Goal: Task Accomplishment & Management: Use online tool/utility

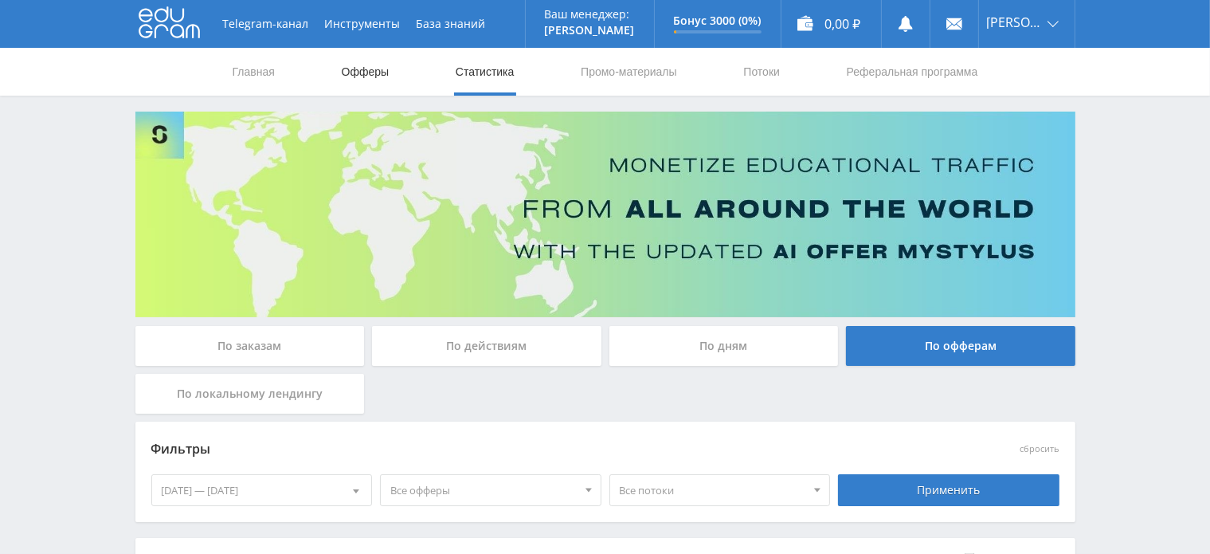
click at [361, 72] on link "Офферы" at bounding box center [365, 72] width 51 height 48
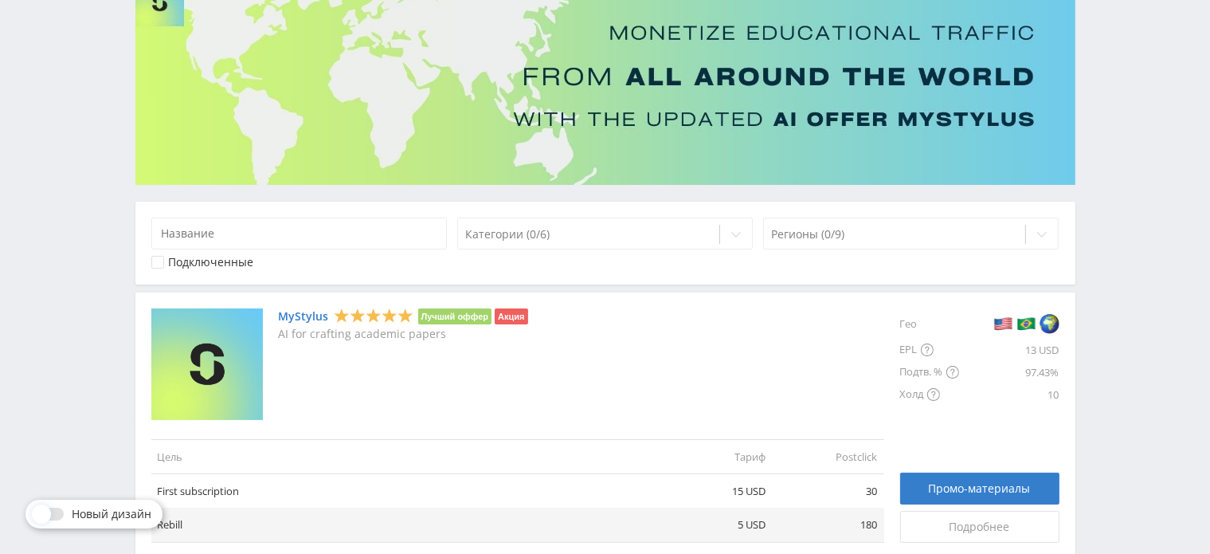
scroll to position [319, 0]
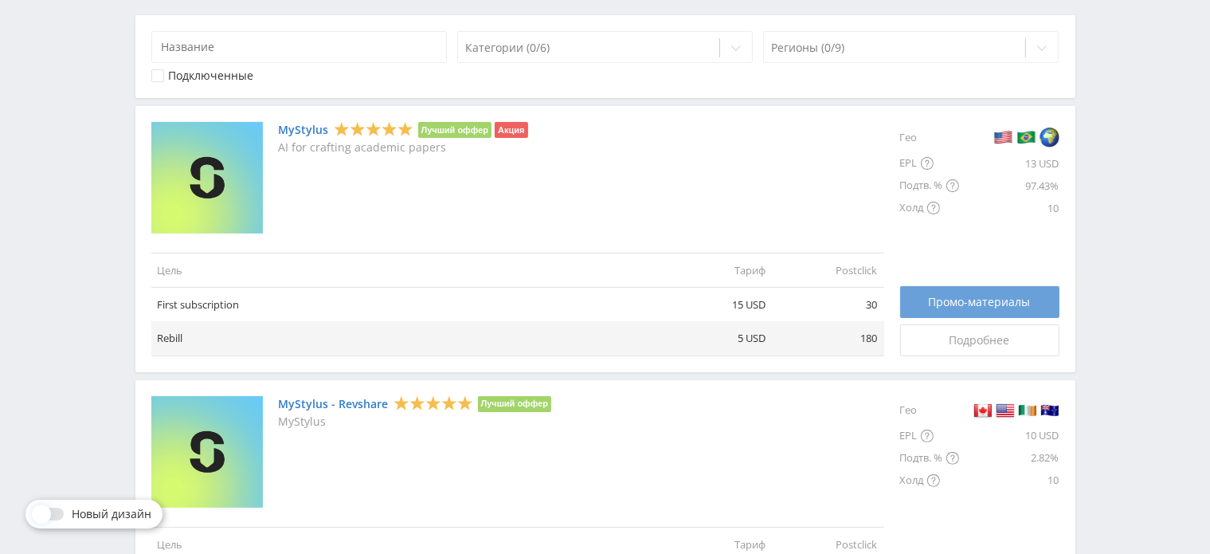
click at [935, 298] on span "Промо-материалы" at bounding box center [980, 302] width 102 height 13
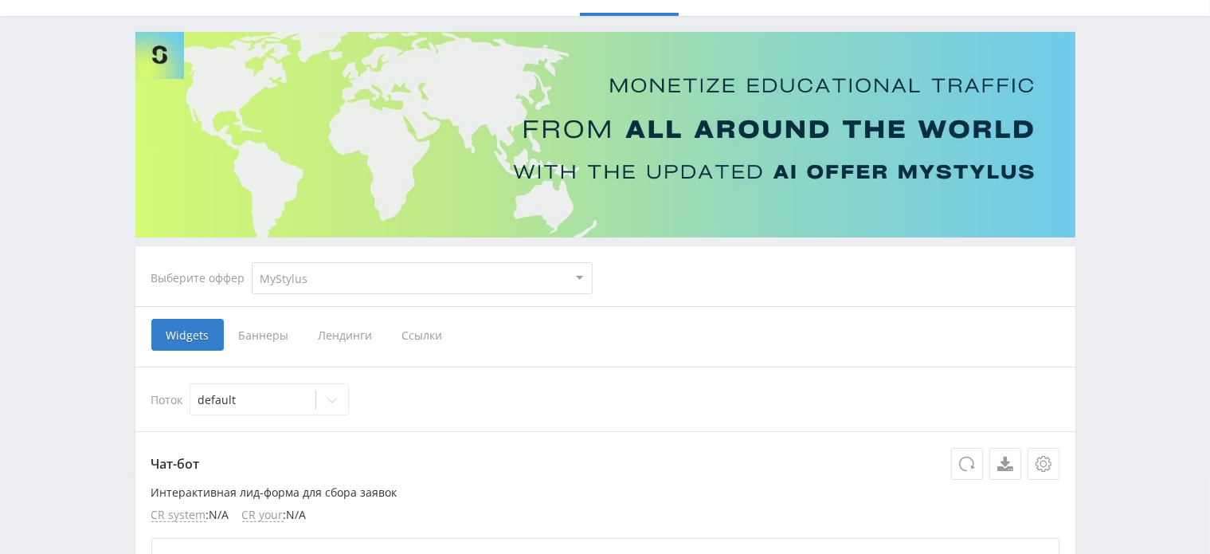
scroll to position [319, 0]
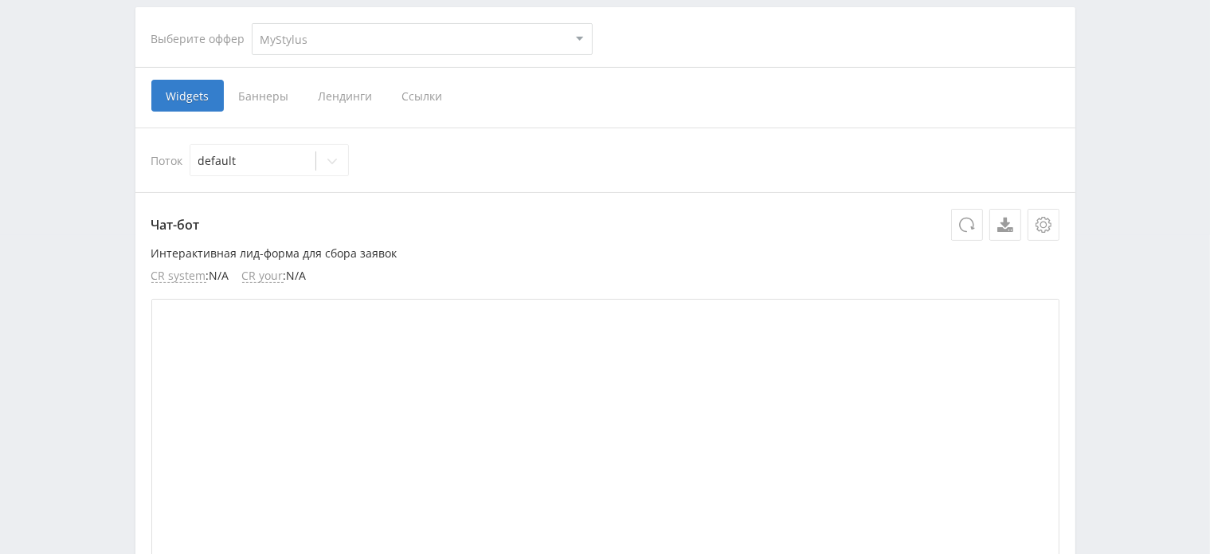
click at [415, 100] on span "Ссылки" at bounding box center [422, 96] width 71 height 32
click at [0, 0] on input "Ссылки" at bounding box center [0, 0] width 0 height 0
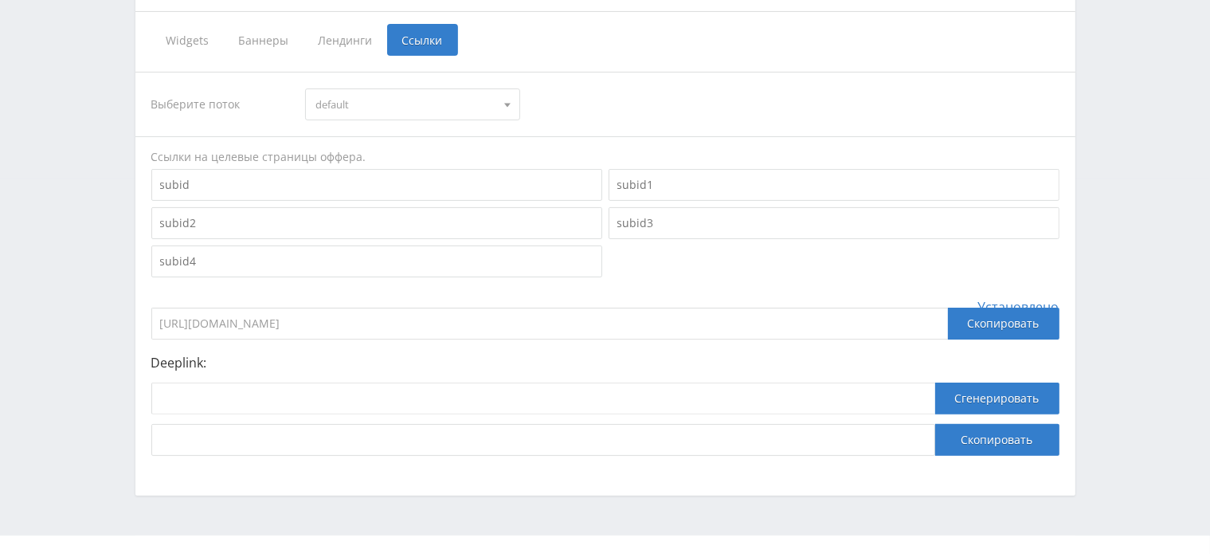
scroll to position [403, 0]
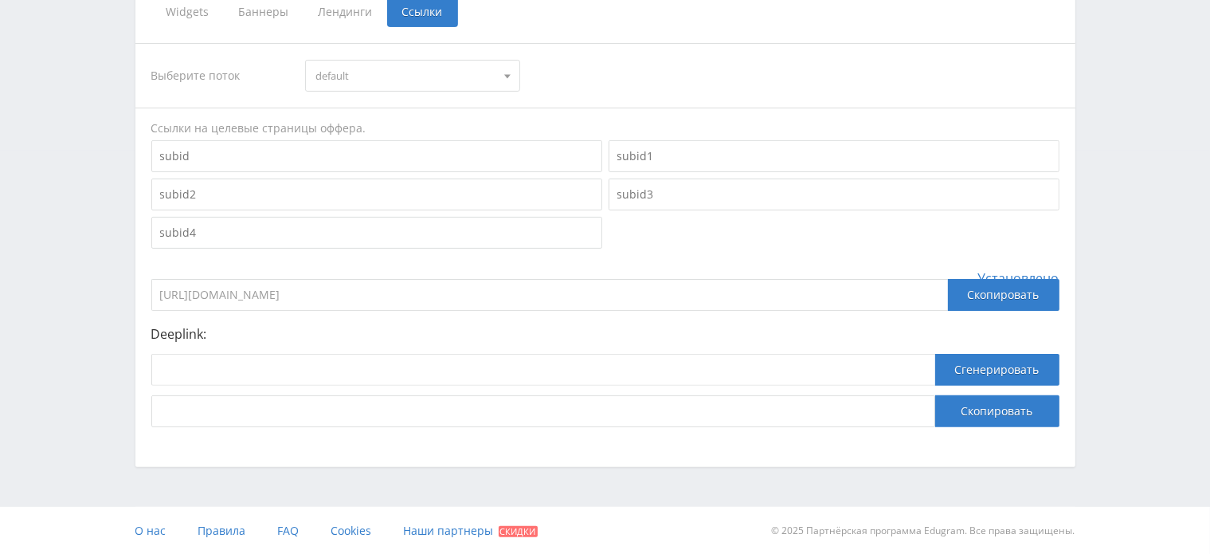
drag, startPoint x: 159, startPoint y: 298, endPoint x: 397, endPoint y: 317, distance: 238.2
click at [397, 317] on div "Выберите поток default default Ссылки на целевые страницы оффера. Установлено […" at bounding box center [605, 235] width 908 height 384
click at [859, 255] on div "Выберите поток default default Ссылки на целевые страницы оффера. Установлено […" at bounding box center [605, 235] width 908 height 384
click at [982, 292] on div "Скопировать" at bounding box center [1004, 295] width 112 height 32
click at [980, 302] on div "Скопировать" at bounding box center [1004, 295] width 112 height 32
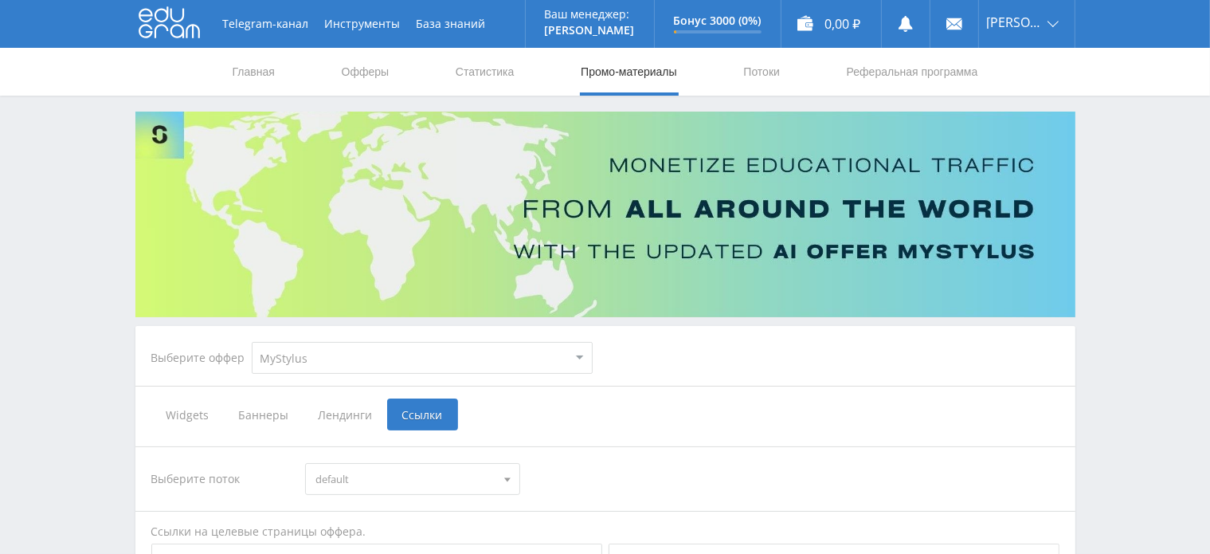
scroll to position [0, 0]
click at [755, 79] on link "Потоки" at bounding box center [762, 72] width 40 height 48
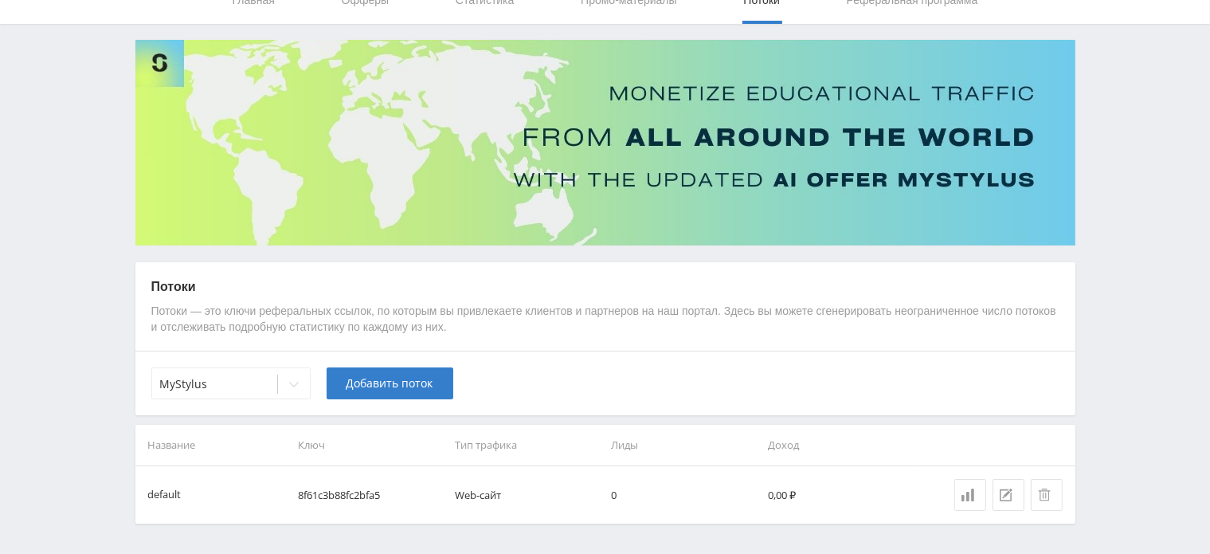
scroll to position [120, 0]
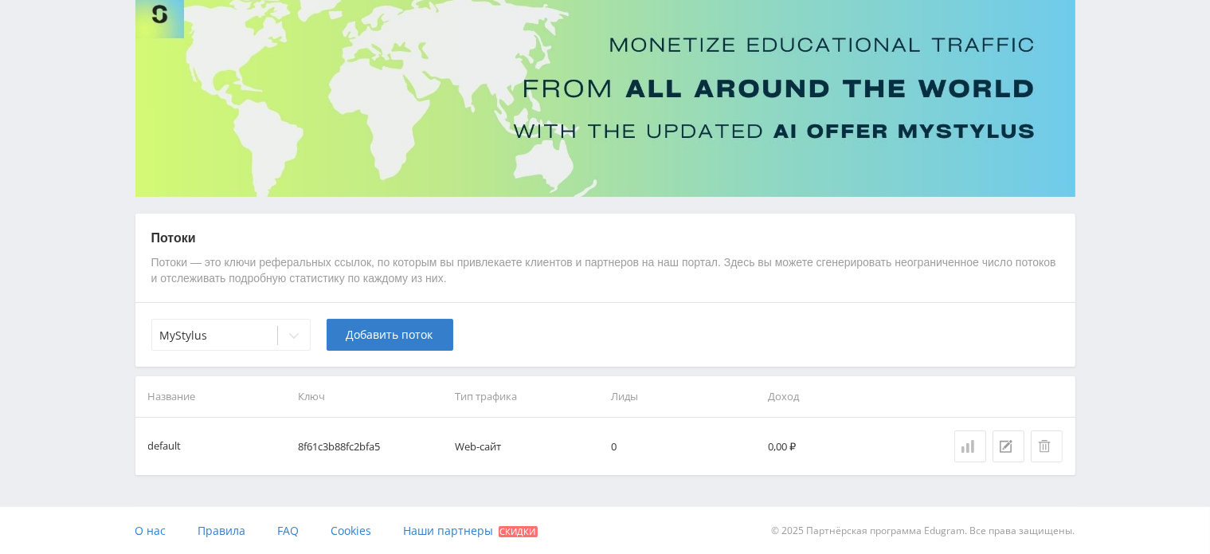
click at [969, 449] on icon at bounding box center [968, 446] width 13 height 13
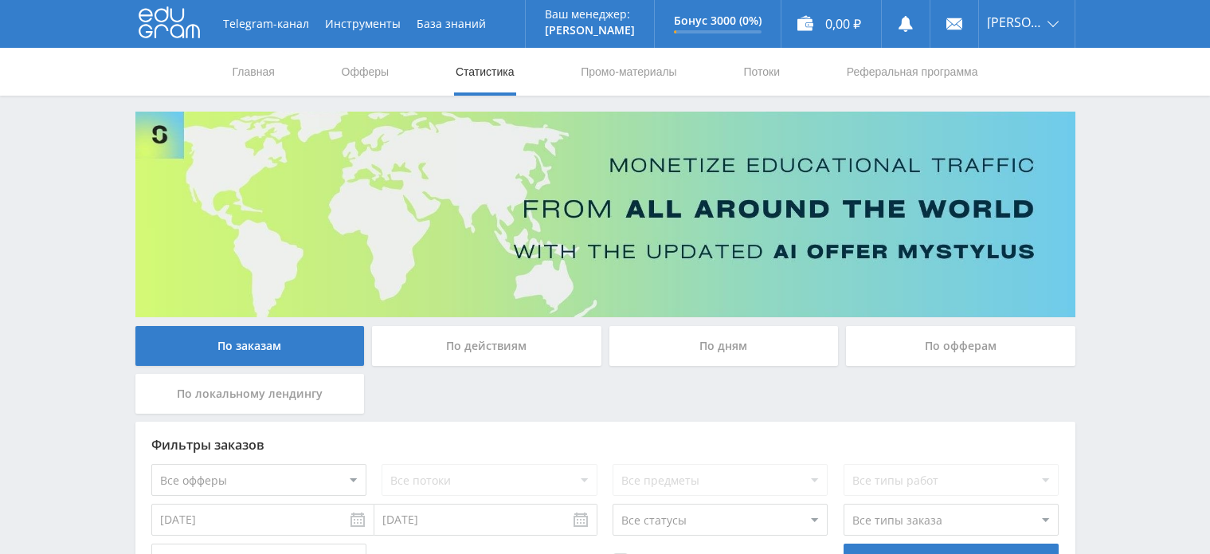
scroll to position [124, 0]
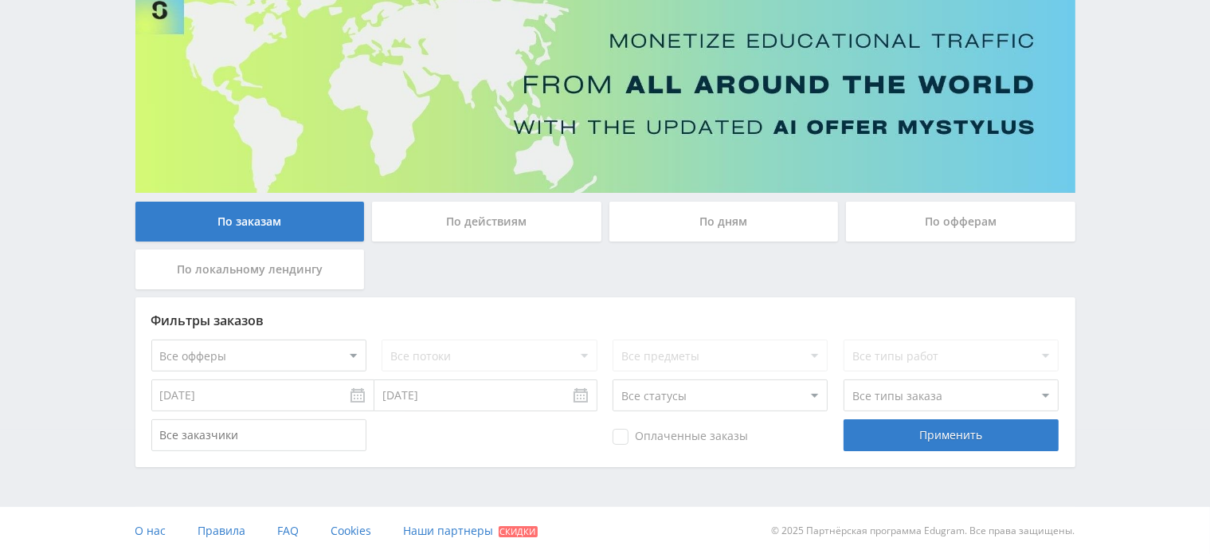
click at [541, 232] on div "По действиям" at bounding box center [486, 222] width 229 height 40
click at [0, 0] on input "По действиям" at bounding box center [0, 0] width 0 height 0
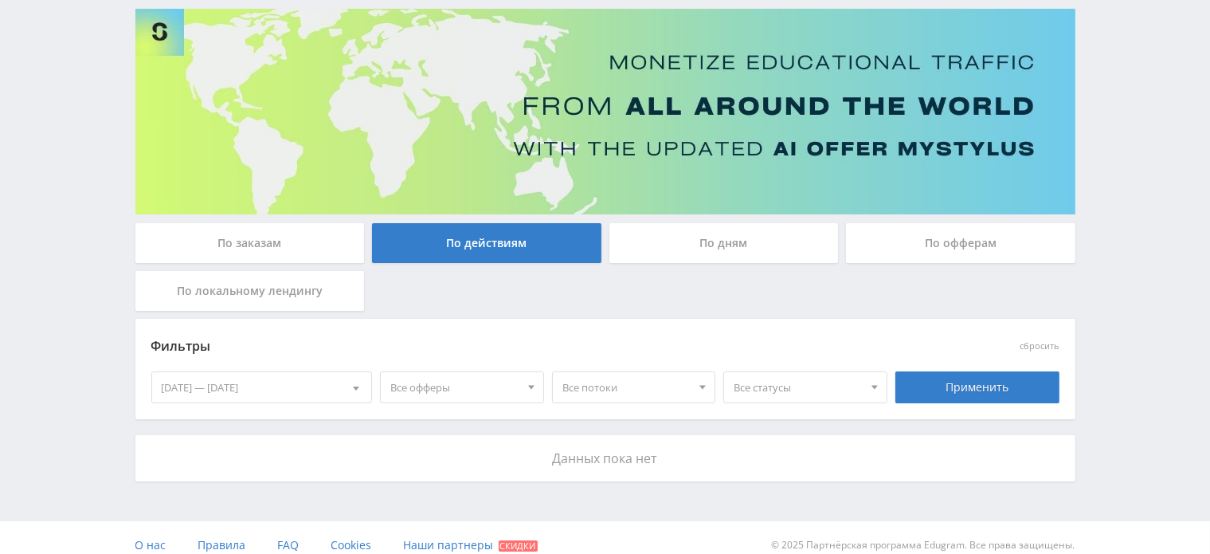
scroll to position [118, 0]
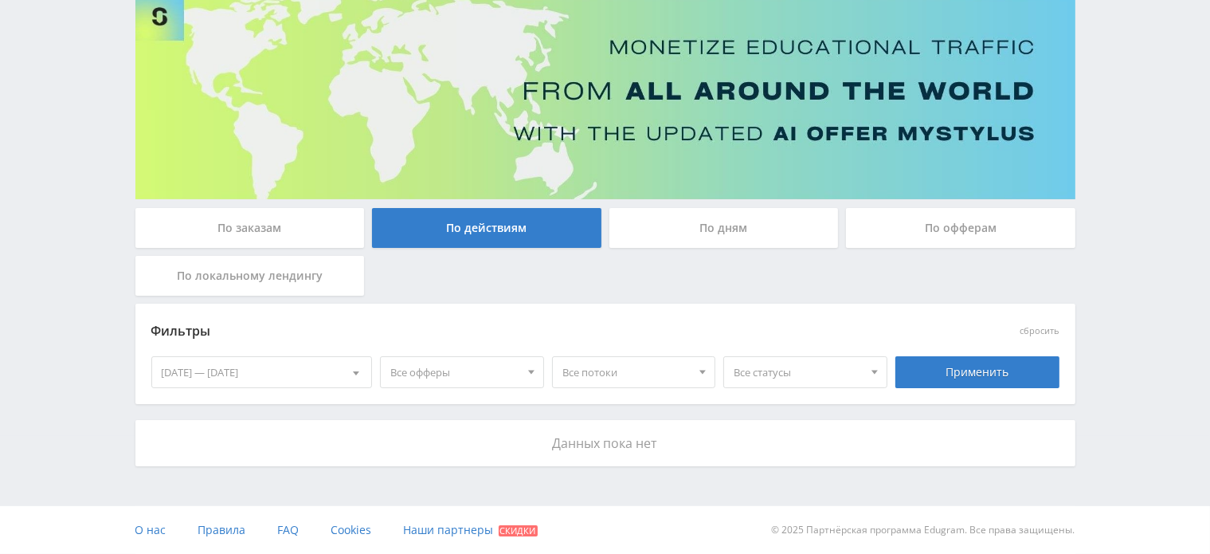
click at [276, 225] on div "По заказам" at bounding box center [249, 228] width 229 height 40
click at [0, 0] on input "По заказам" at bounding box center [0, 0] width 0 height 0
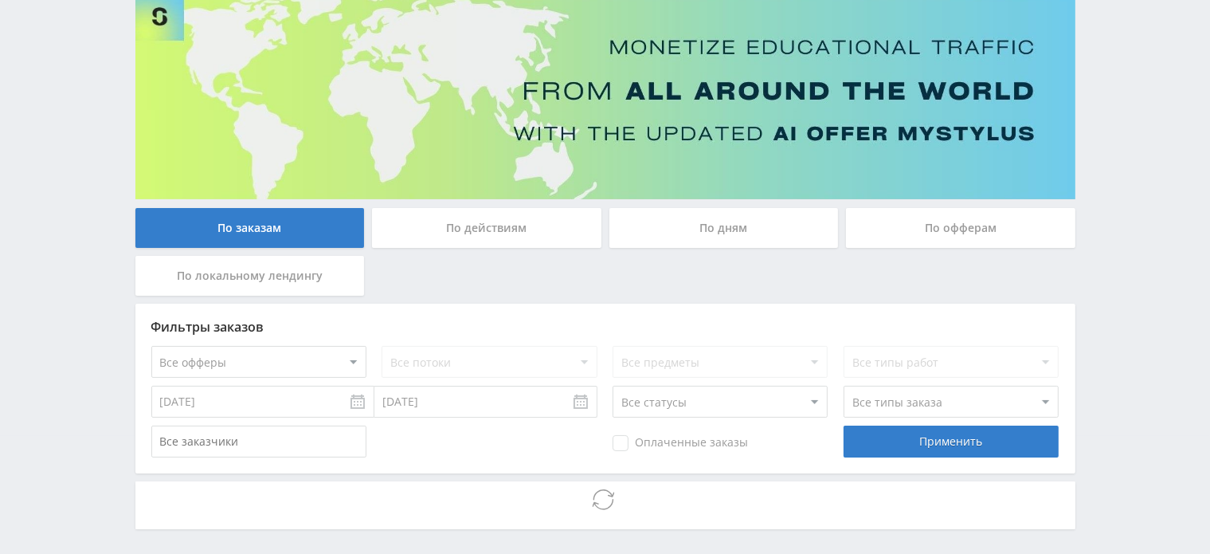
scroll to position [124, 0]
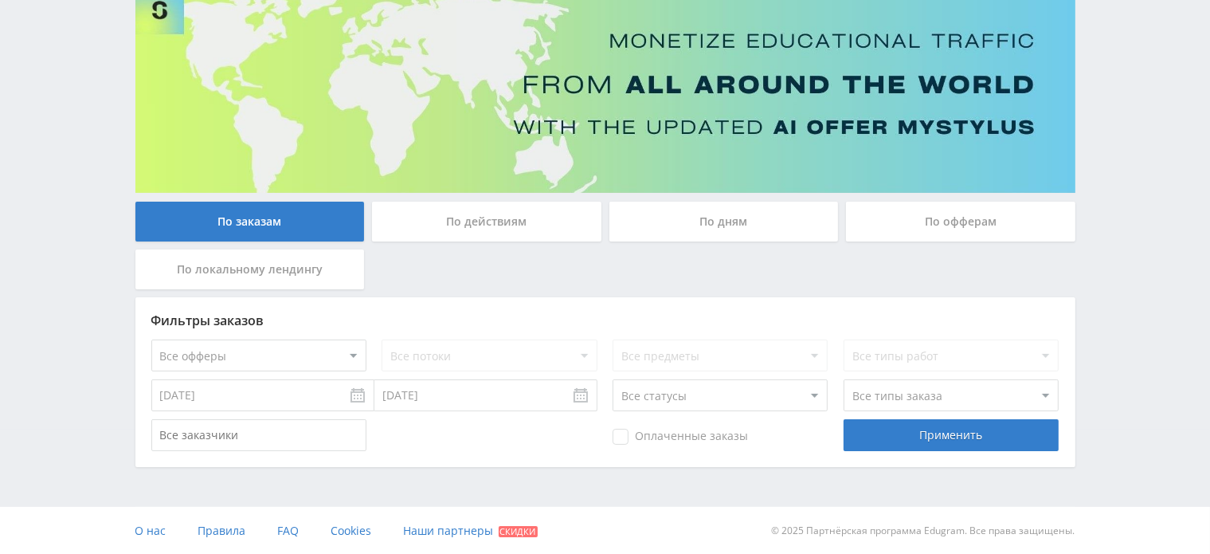
click at [558, 225] on div "По действиям" at bounding box center [486, 222] width 229 height 40
click at [0, 0] on input "По действиям" at bounding box center [0, 0] width 0 height 0
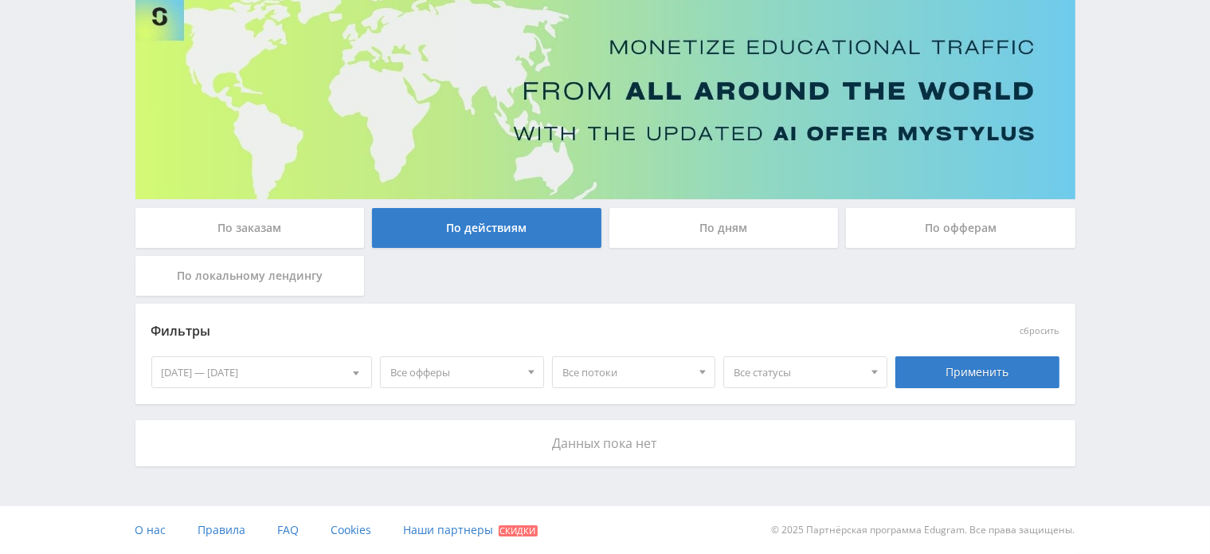
drag, startPoint x: 699, startPoint y: 235, endPoint x: 739, endPoint y: 236, distance: 40.6
click at [699, 234] on div "По дням" at bounding box center [724, 228] width 229 height 40
click at [0, 0] on input "По дням" at bounding box center [0, 0] width 0 height 0
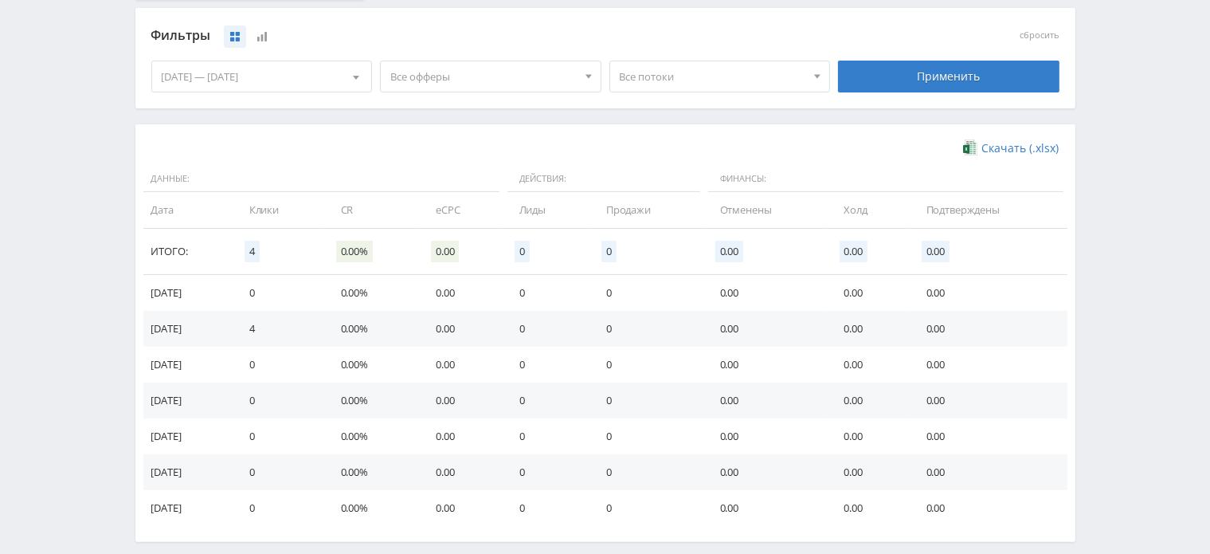
scroll to position [328, 0]
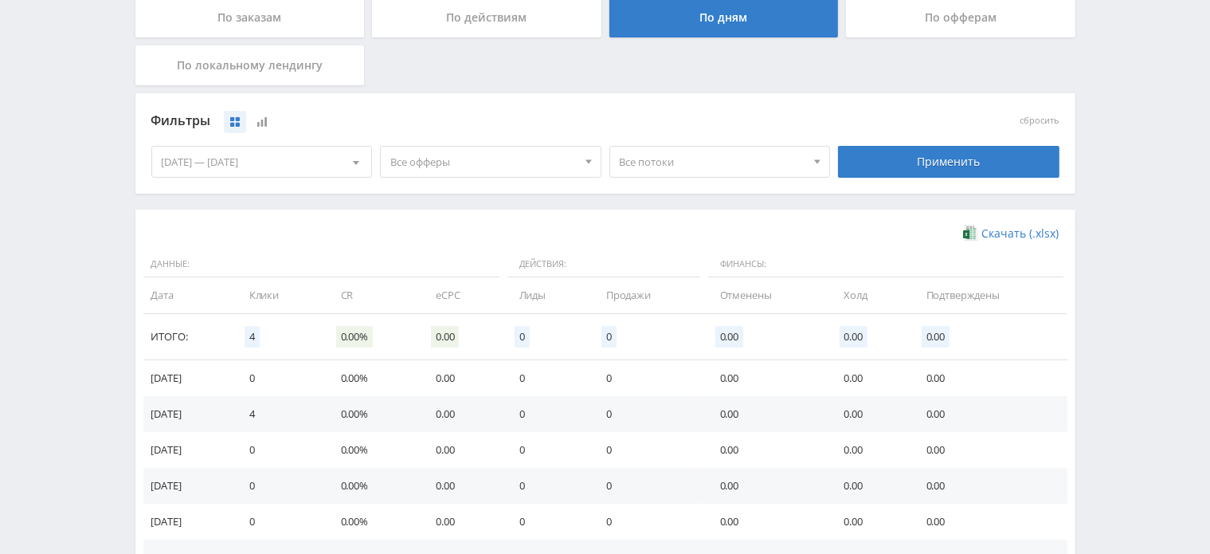
click at [908, 24] on div "По офферам" at bounding box center [960, 18] width 229 height 40
click at [0, 0] on input "По офферам" at bounding box center [0, 0] width 0 height 0
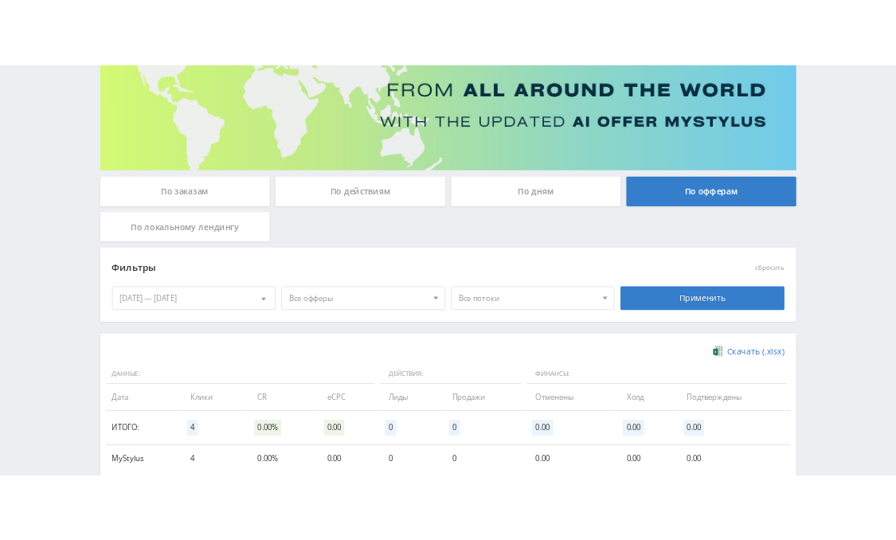
scroll to position [114, 0]
